Goal: Information Seeking & Learning: Learn about a topic

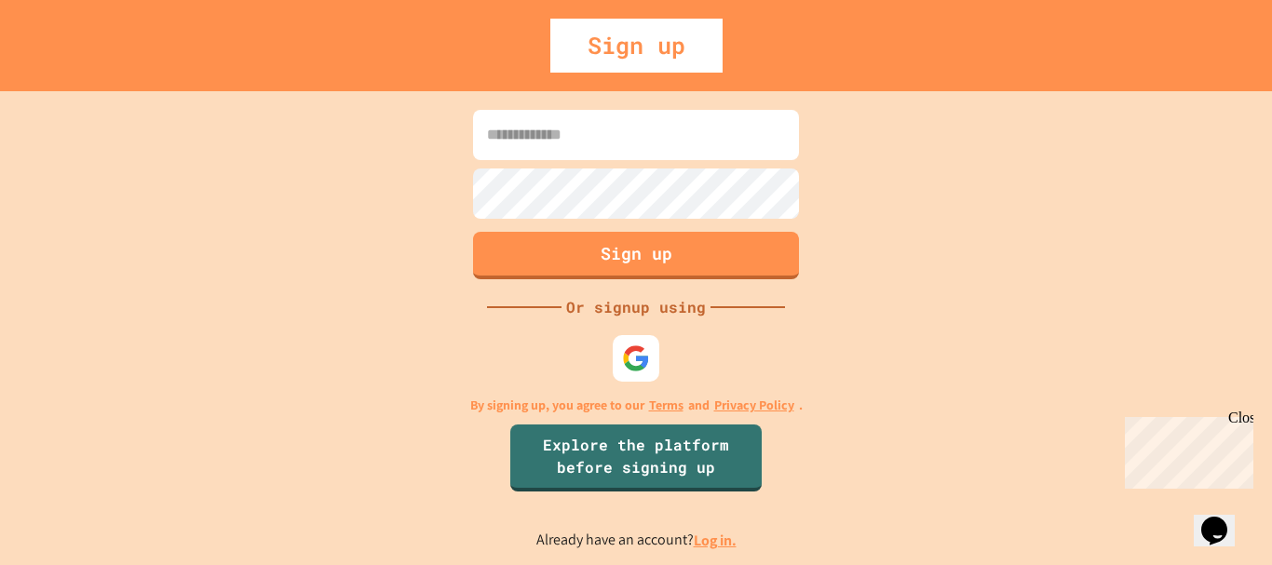
click at [650, 124] on input at bounding box center [636, 135] width 326 height 50
click at [650, 124] on input "**********" at bounding box center [636, 135] width 326 height 50
type input "**********"
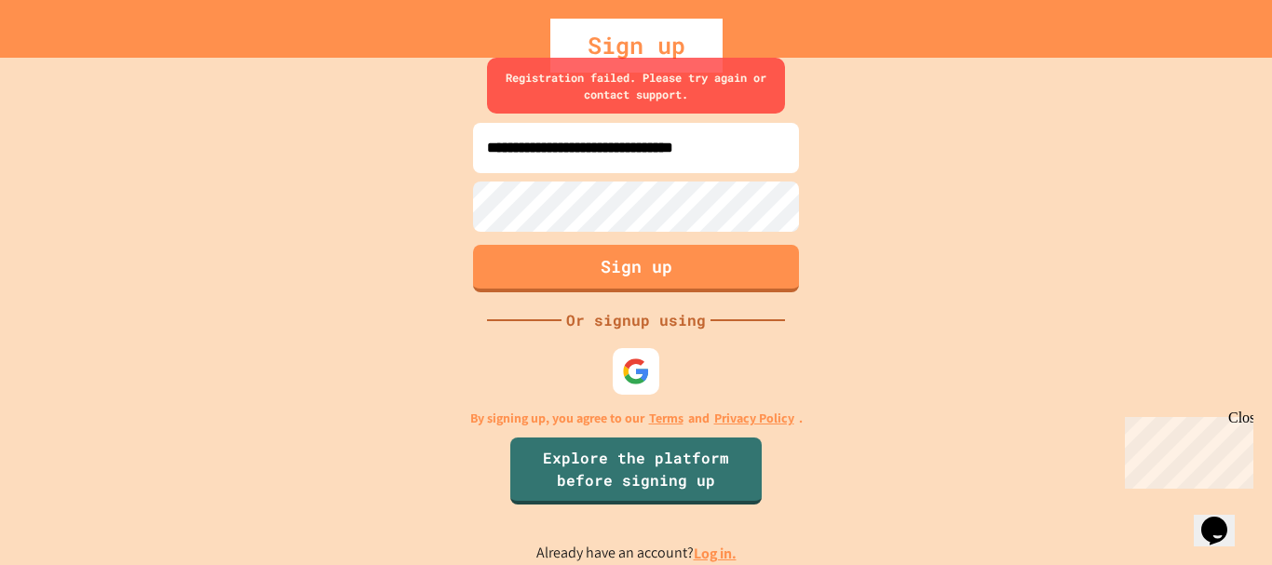
click at [719, 553] on link "Log in." at bounding box center [715, 554] width 43 height 20
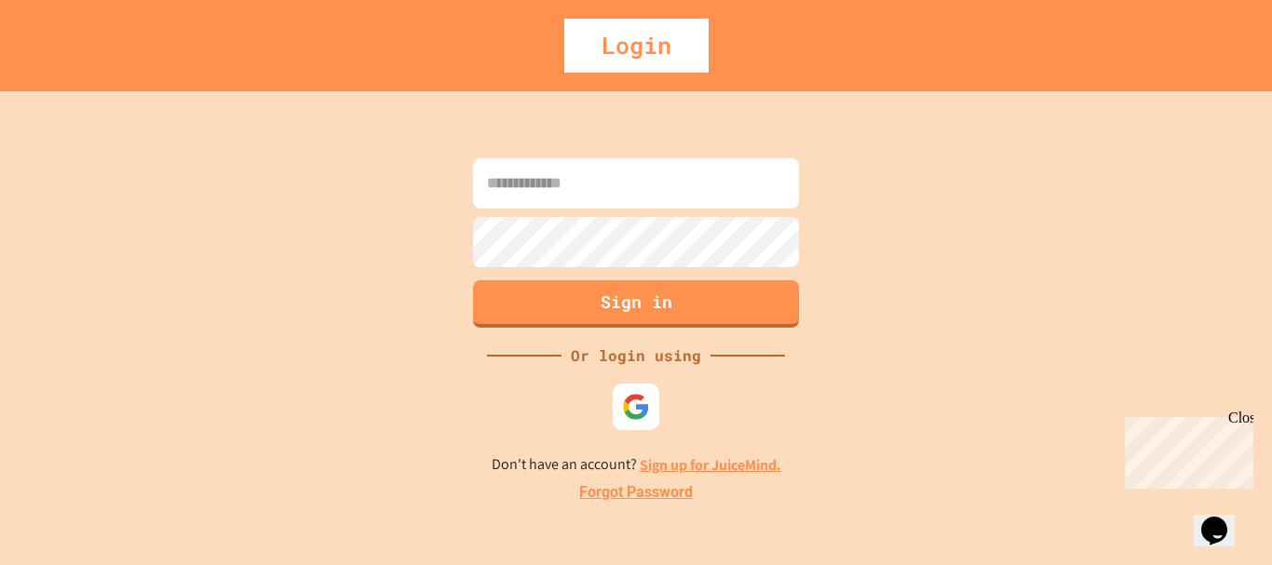
click at [641, 195] on input at bounding box center [636, 183] width 326 height 50
type input "**********"
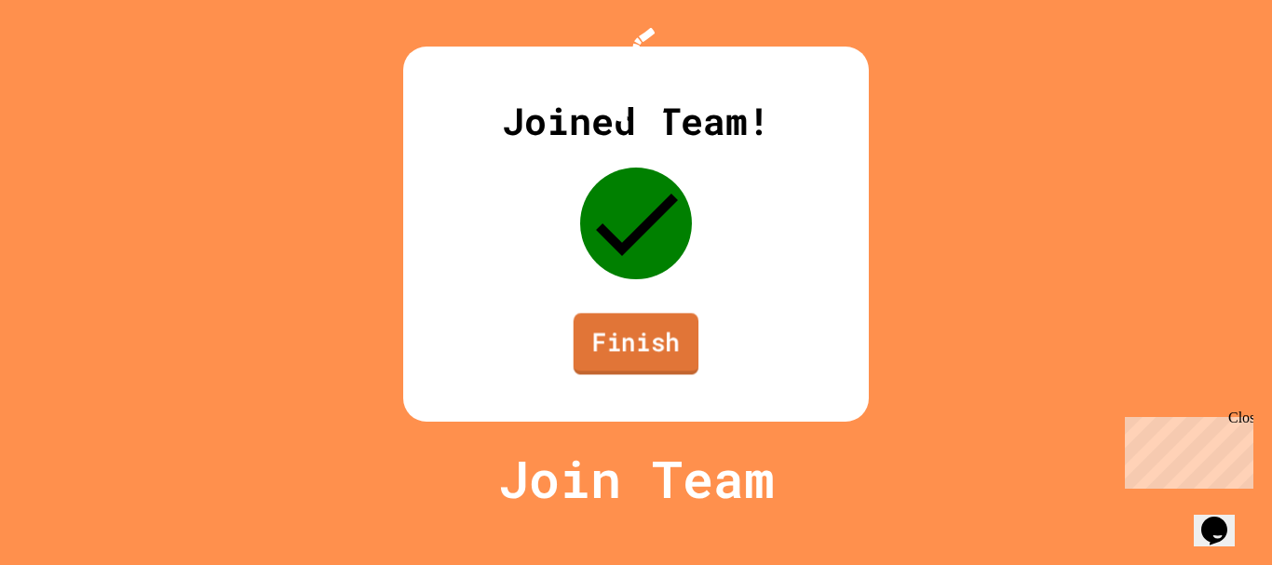
click at [618, 374] on link "Finish" at bounding box center [636, 343] width 125 height 61
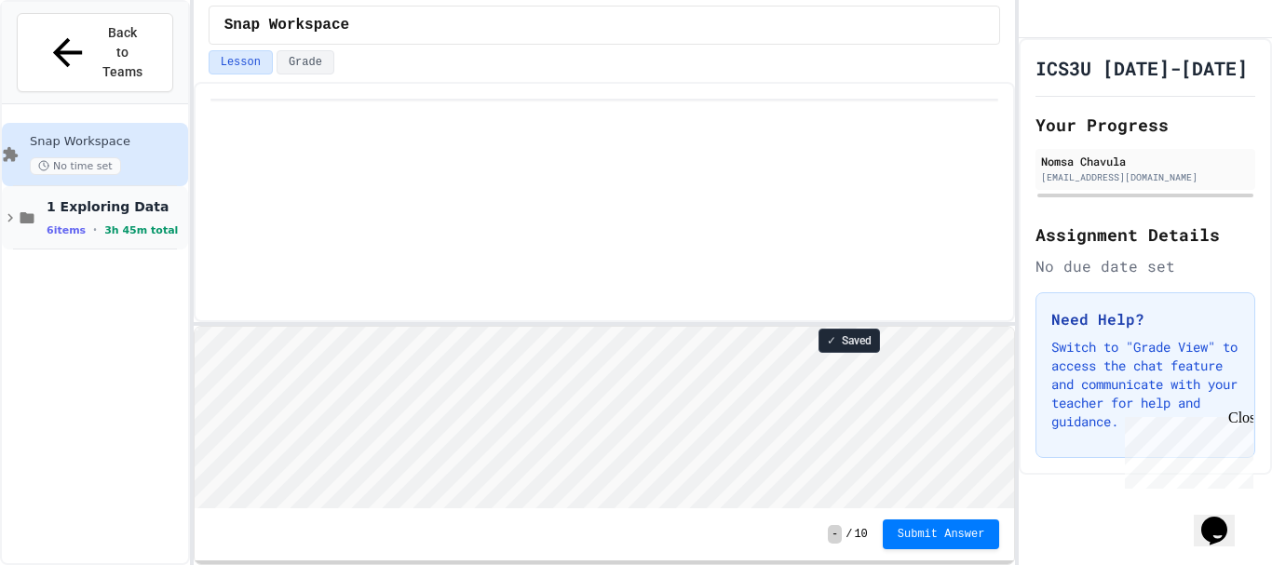
click at [34, 212] on icon at bounding box center [27, 217] width 14 height 11
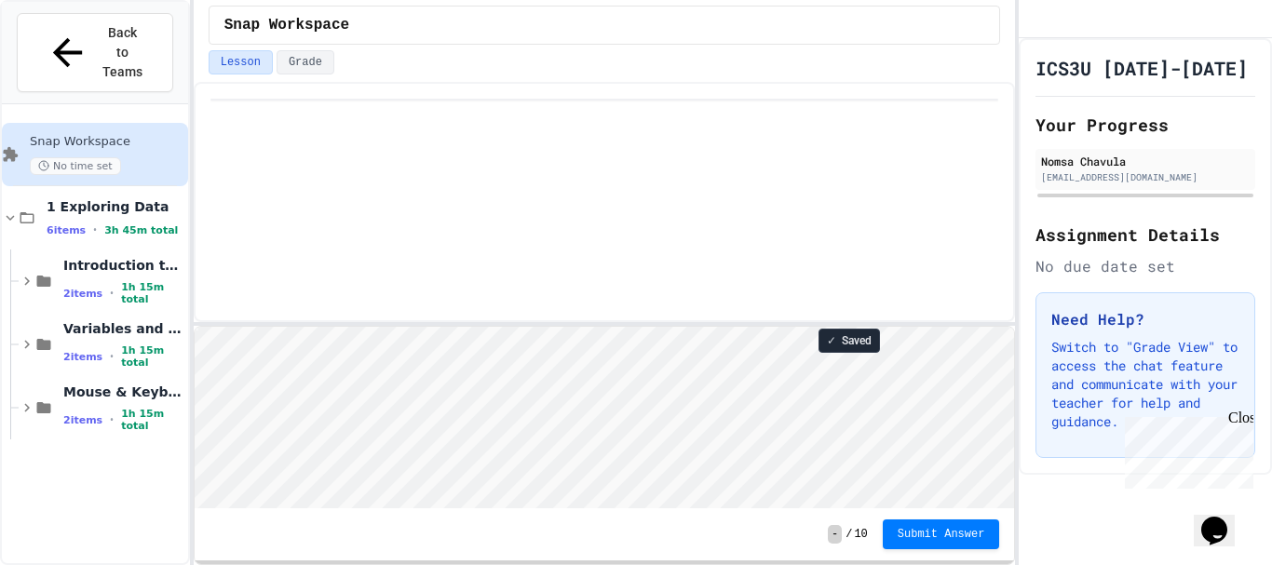
scroll to position [2, 0]
click at [44, 251] on div "Introduction to Snap 2 items • 1h 15m total" at bounding box center [103, 281] width 169 height 63
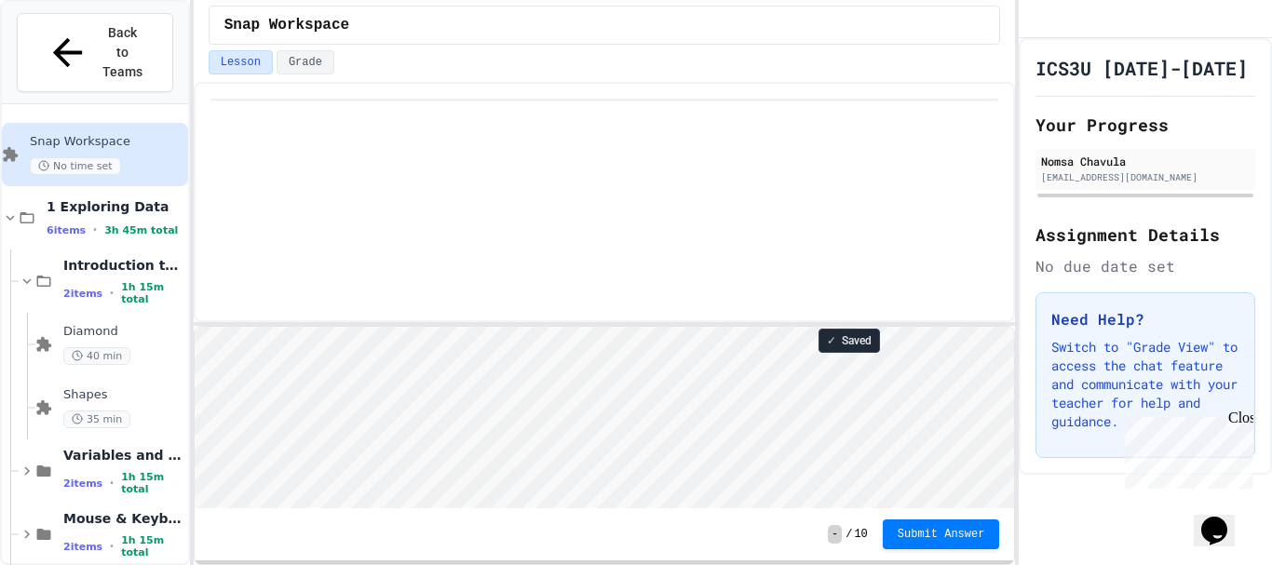
click at [1227, 138] on h2 "Your Progress" at bounding box center [1145, 125] width 220 height 26
click at [1232, 81] on div "ICS3U [DATE]-[DATE]" at bounding box center [1145, 68] width 220 height 26
click at [1230, 121] on div "ICS3U [DATE]-[DATE] Your Progress Nomsa Chavula [EMAIL_ADDRESS][DOMAIN_NAME] As…" at bounding box center [1145, 256] width 253 height 437
click at [147, 347] on div "40 min" at bounding box center [123, 356] width 121 height 18
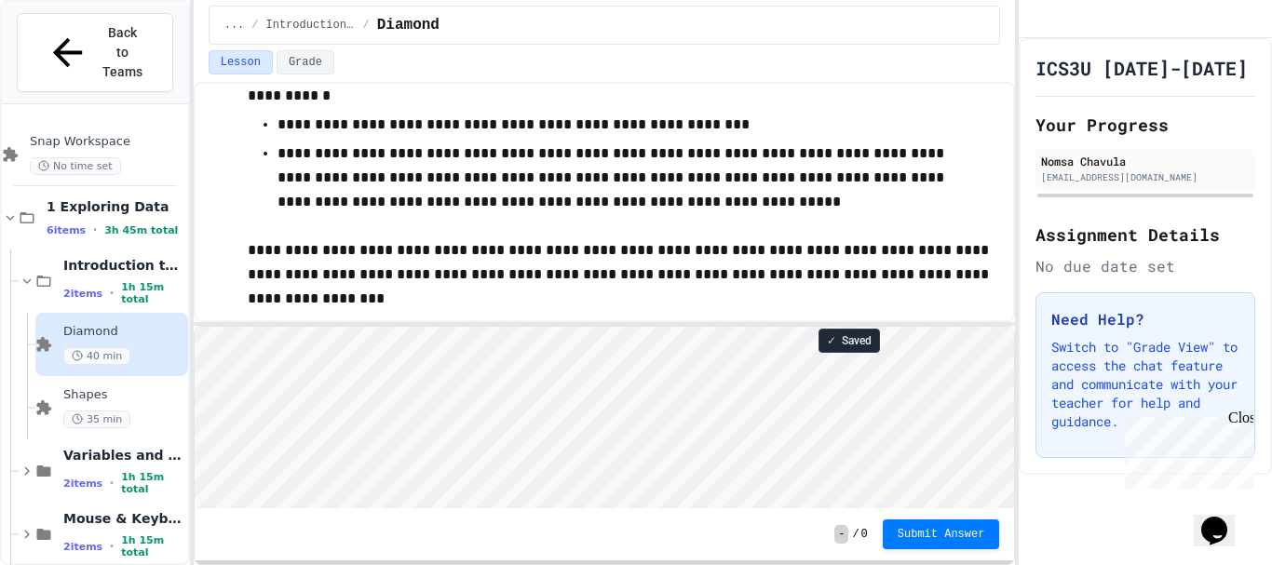
scroll to position [2, 0]
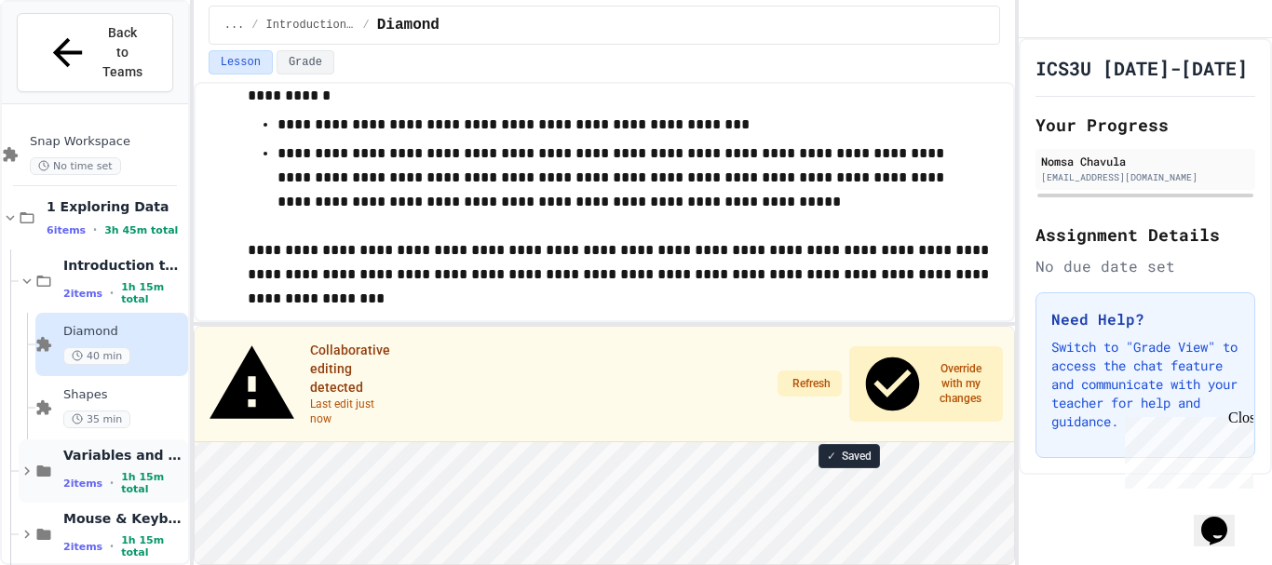
click at [102, 447] on span "Variables and Blocks" at bounding box center [123, 455] width 121 height 17
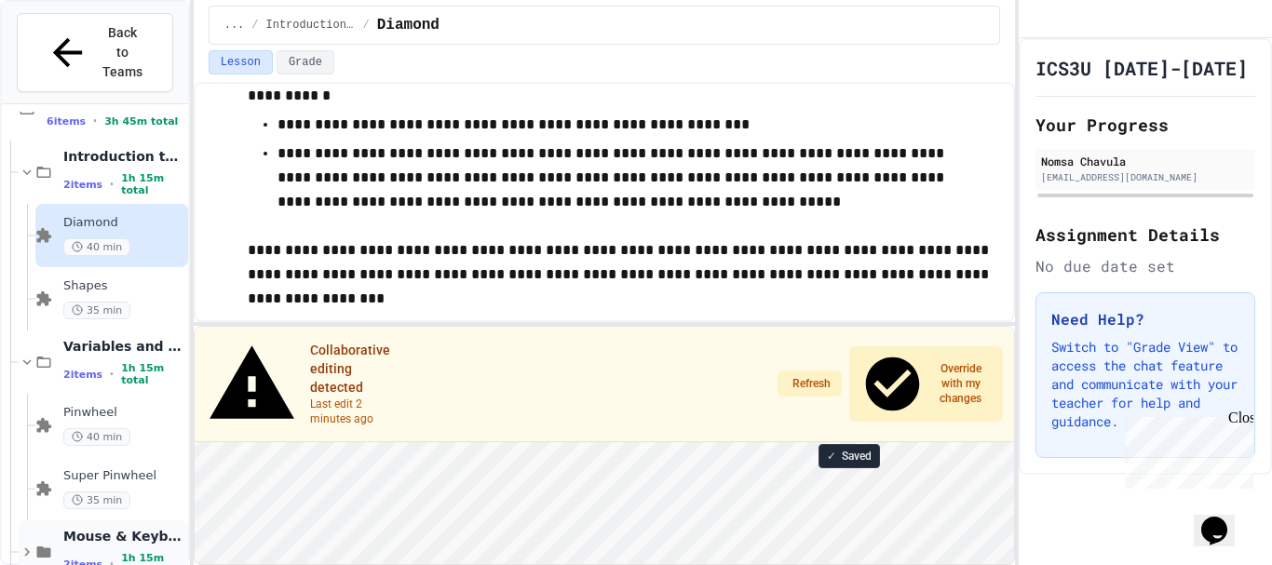
click at [71, 528] on div "Mouse & Keyboard 2 items • 1h 15m total" at bounding box center [123, 552] width 121 height 49
